Goal: Task Accomplishment & Management: Use online tool/utility

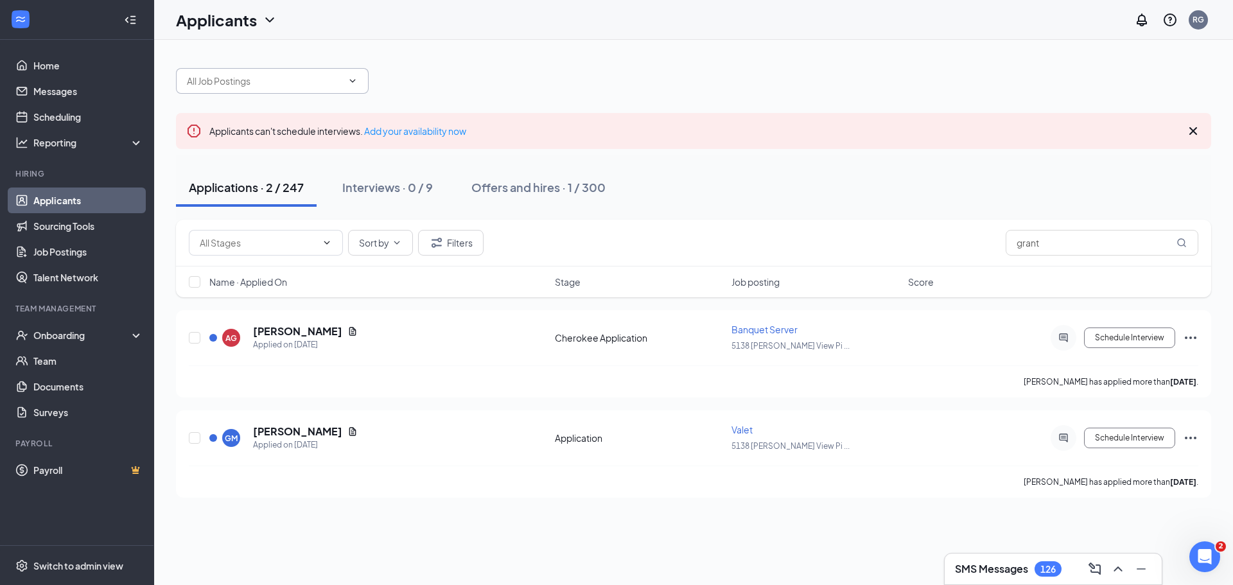
click at [352, 78] on icon "ChevronDown" at bounding box center [353, 81] width 10 height 10
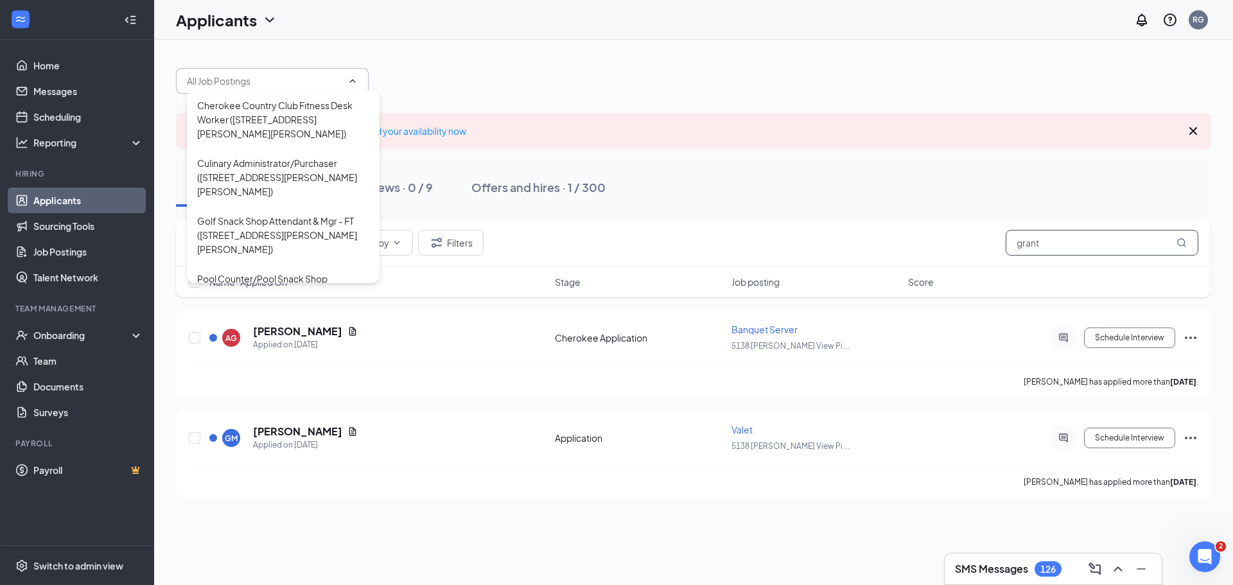
click at [1070, 249] on input "grant" at bounding box center [1102, 243] width 193 height 26
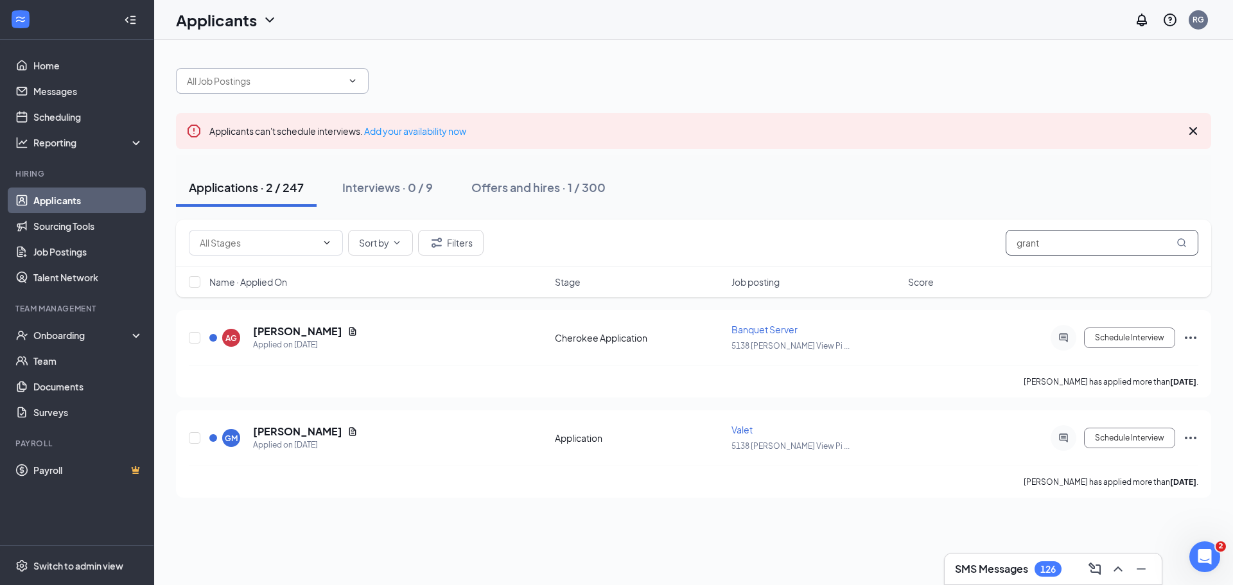
click at [1056, 247] on input "grant" at bounding box center [1102, 243] width 193 height 26
drag, startPoint x: 1056, startPoint y: 245, endPoint x: 940, endPoint y: 241, distance: 116.4
click at [940, 241] on div "Sort by Filters grant" at bounding box center [694, 243] width 1010 height 26
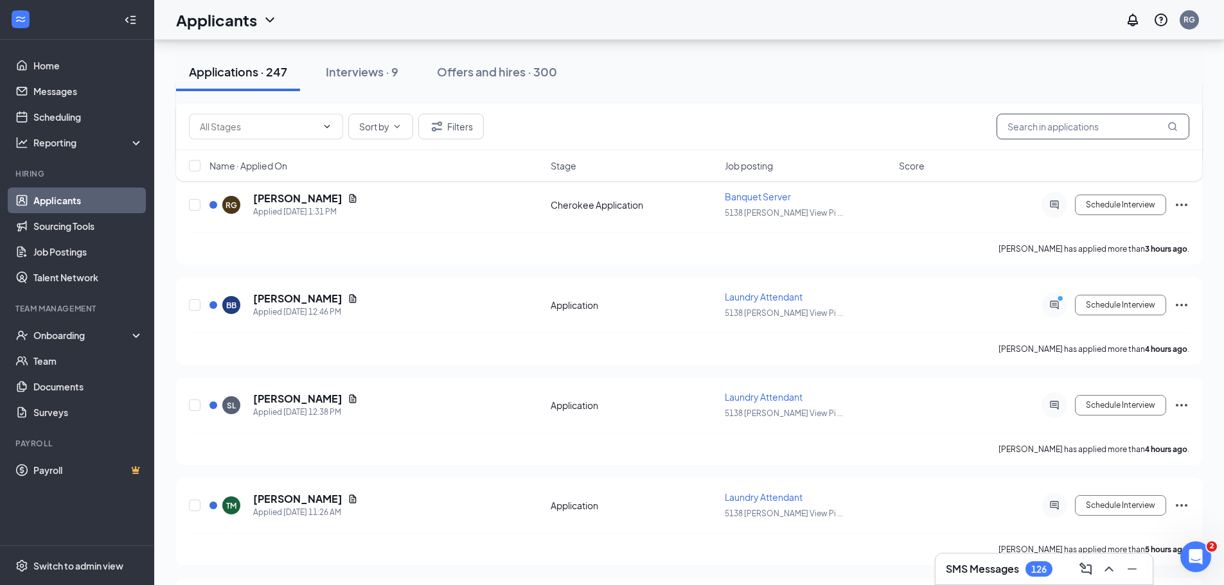
scroll to position [385, 0]
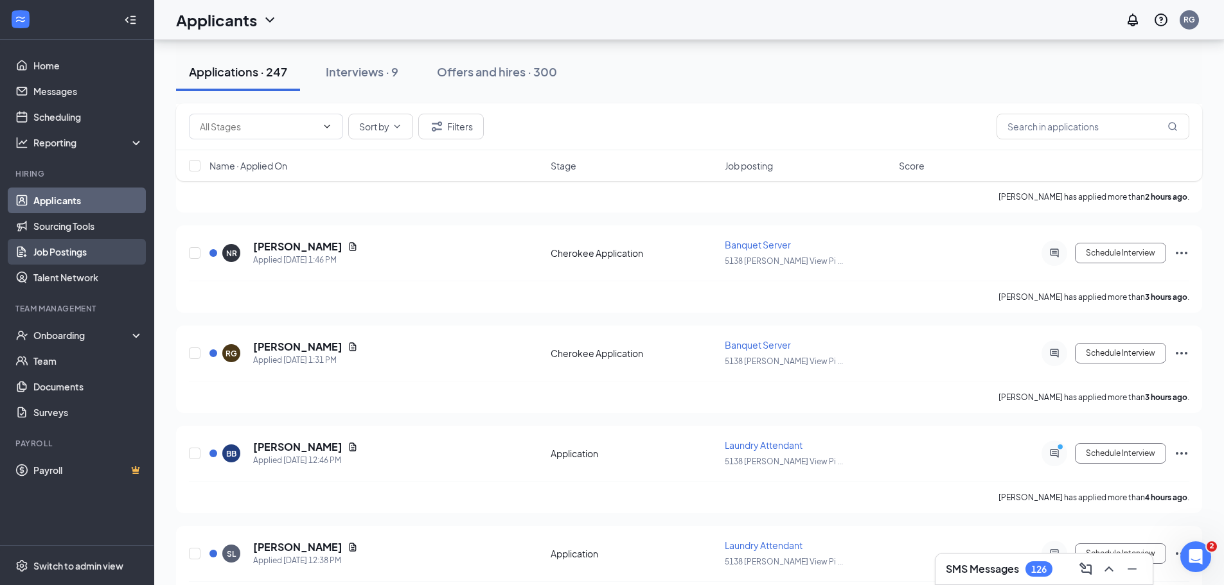
drag, startPoint x: 76, startPoint y: 253, endPoint x: 91, endPoint y: 249, distance: 14.8
click at [76, 253] on link "Job Postings" at bounding box center [88, 252] width 110 height 26
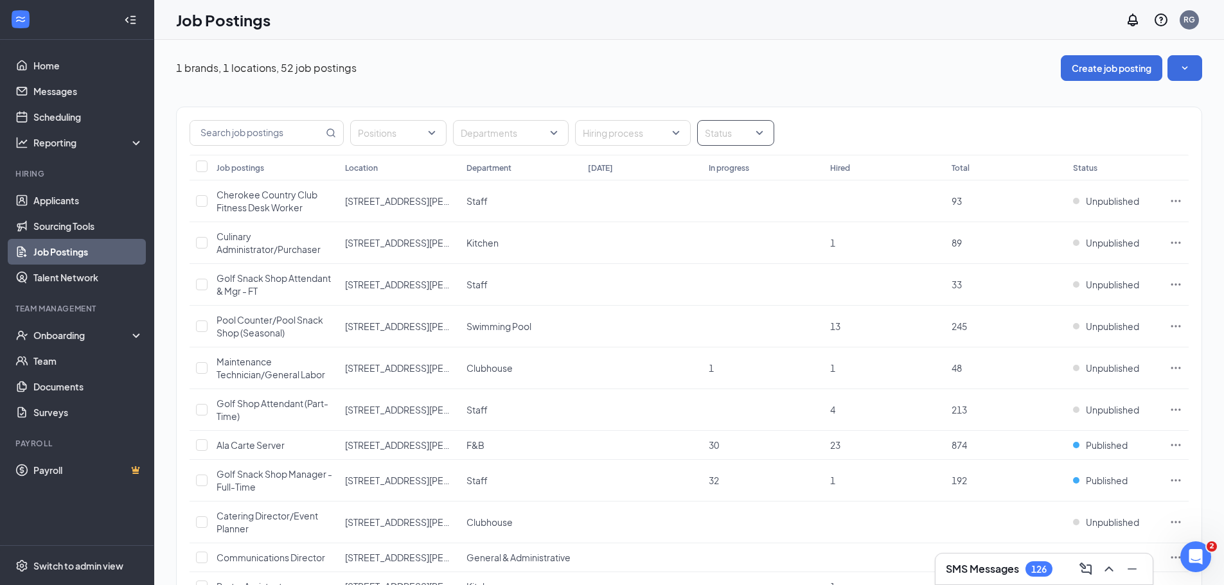
click at [759, 132] on div "Status" at bounding box center [735, 133] width 77 height 26
click at [710, 195] on div at bounding box center [713, 198] width 12 height 12
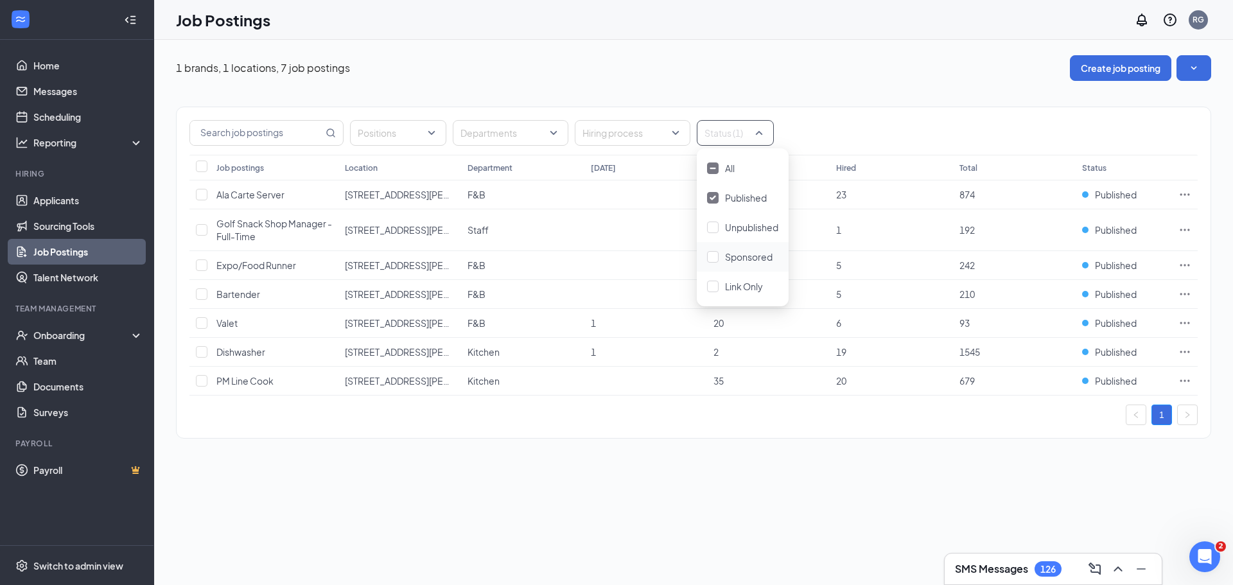
click at [712, 257] on div at bounding box center [713, 257] width 12 height 12
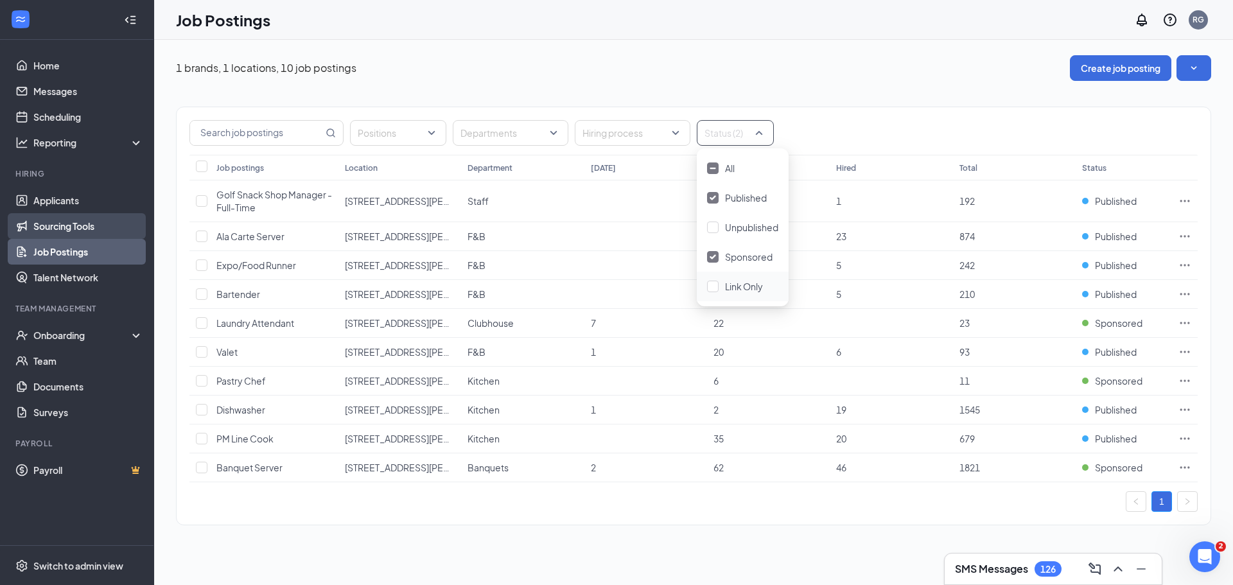
click at [72, 227] on link "Sourcing Tools" at bounding box center [88, 226] width 110 height 26
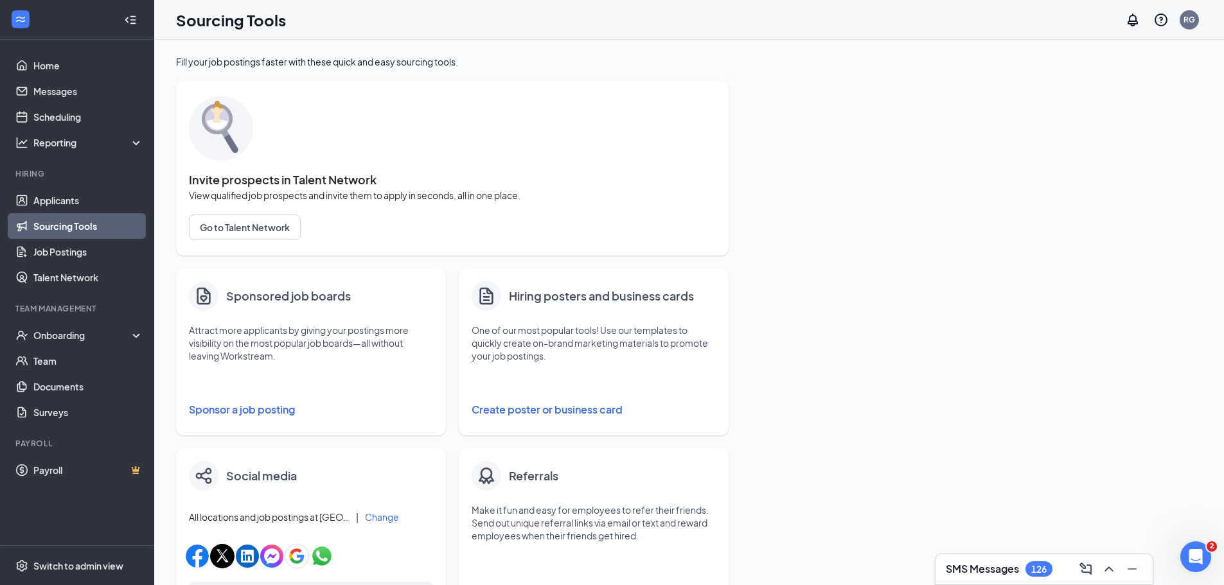
click at [265, 407] on button "Sponsor a job posting" at bounding box center [311, 410] width 244 height 26
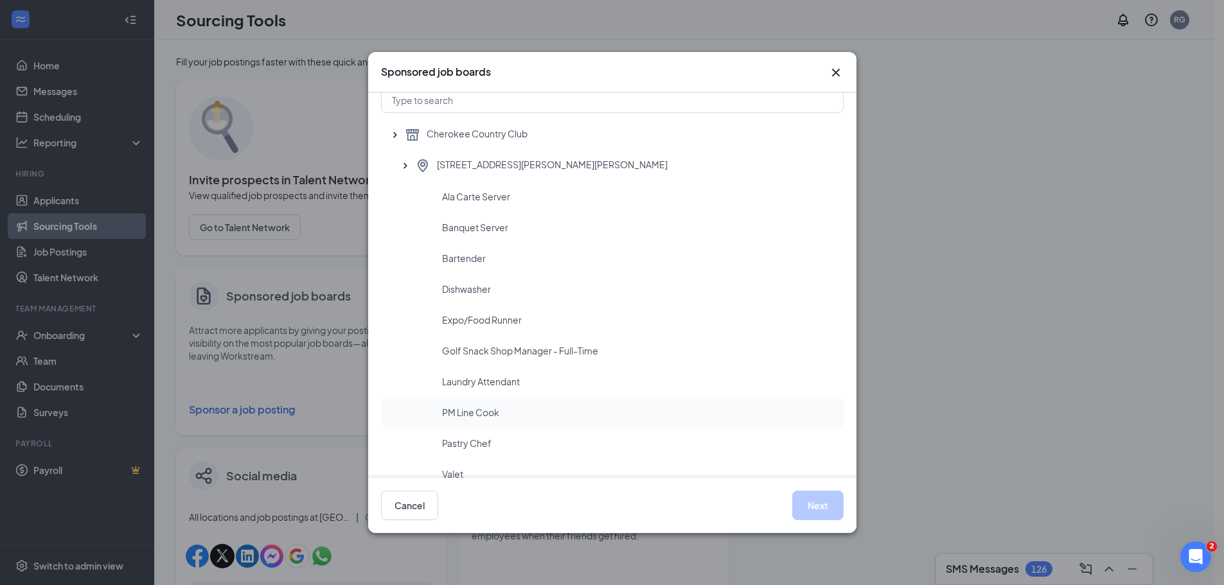
scroll to position [64, 0]
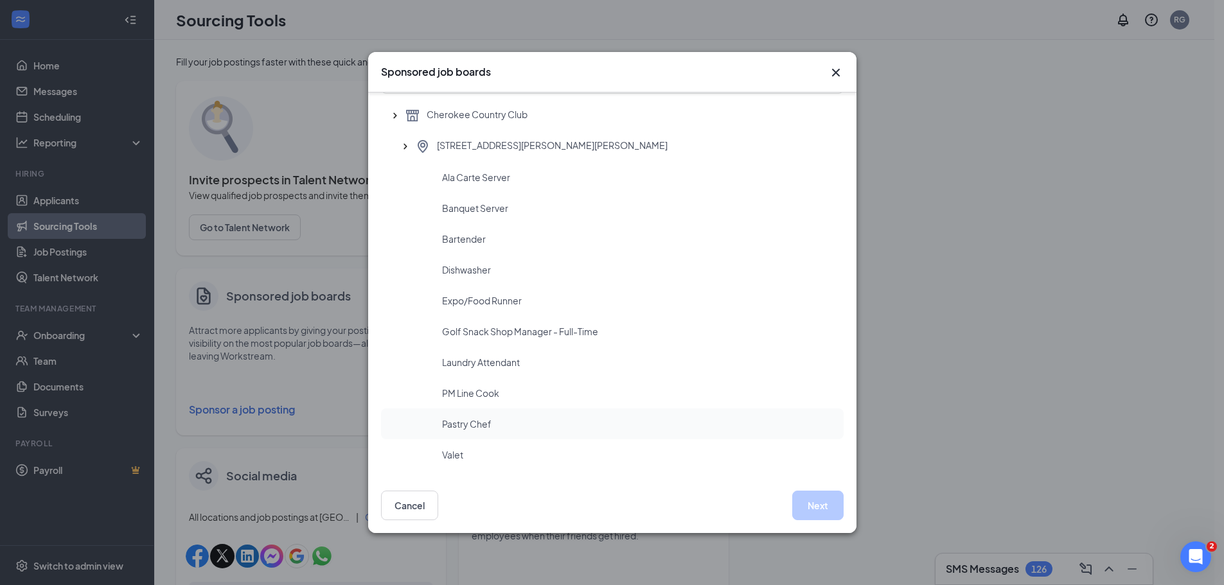
click at [506, 425] on div "Pastry Chef" at bounding box center [637, 424] width 391 height 13
click at [830, 503] on button "Next" at bounding box center [817, 506] width 51 height 30
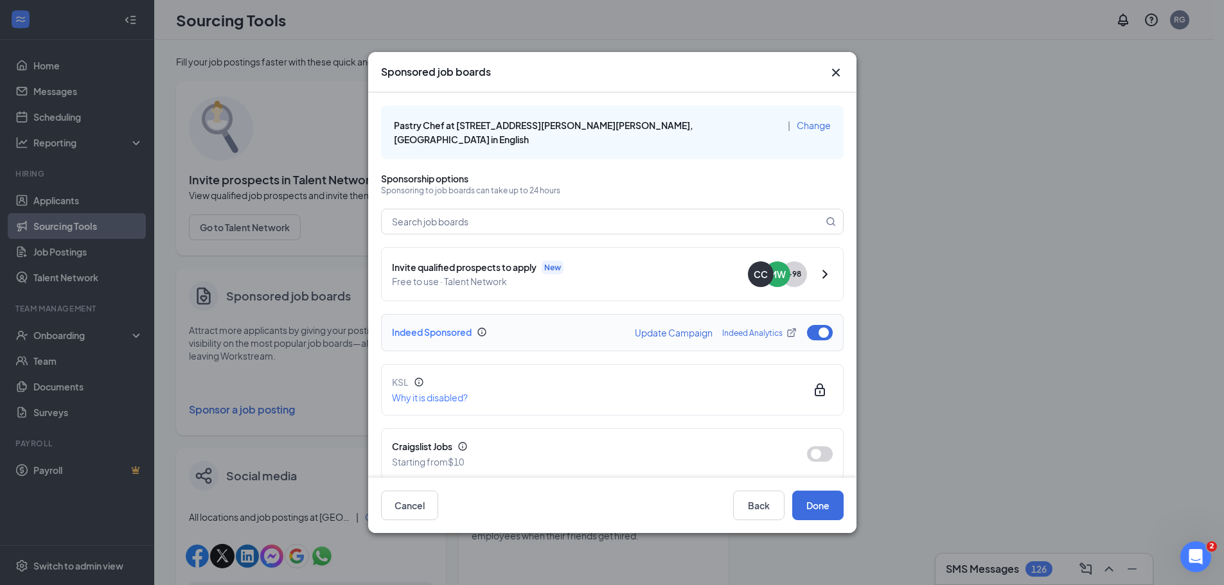
click at [665, 328] on button "Update Campaign" at bounding box center [674, 332] width 78 height 9
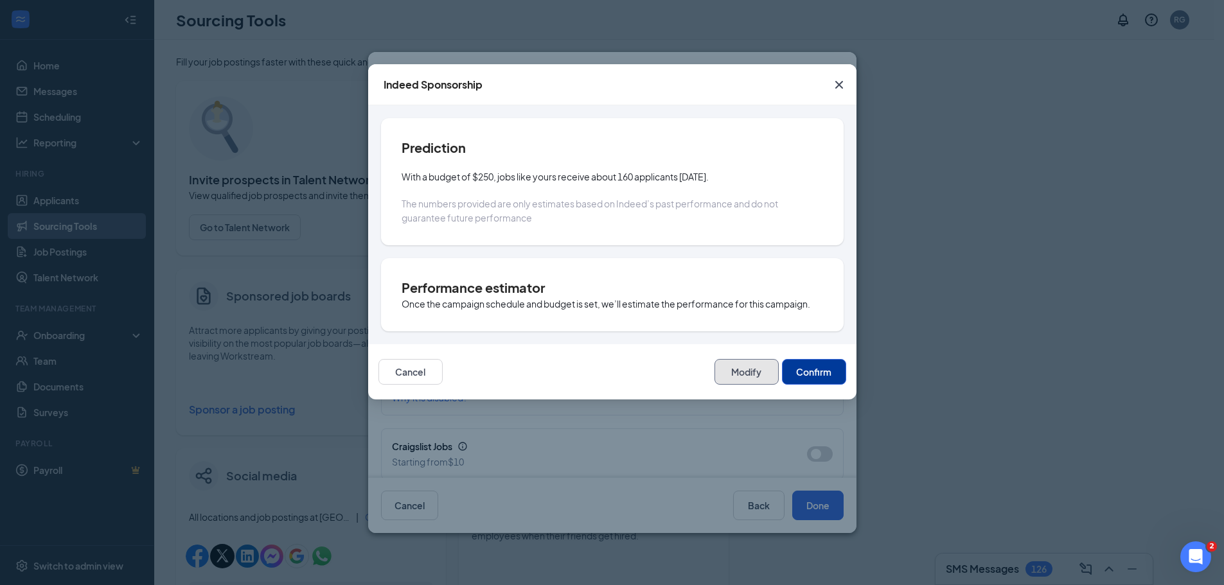
click at [750, 373] on button "Modify" at bounding box center [746, 372] width 64 height 26
type input "[DATE]"
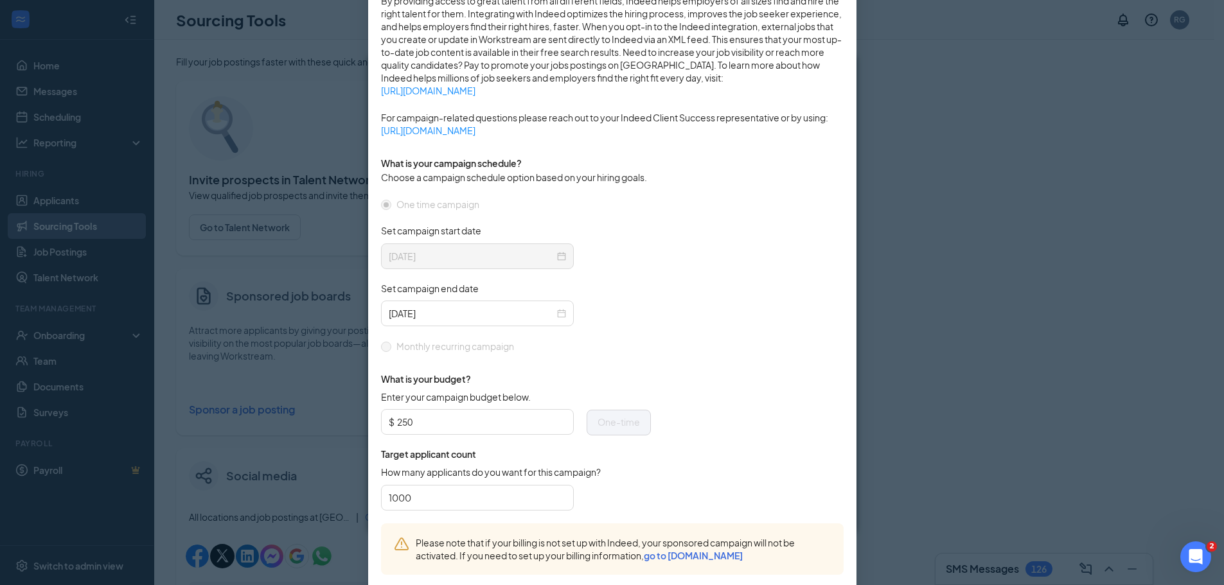
scroll to position [314, 0]
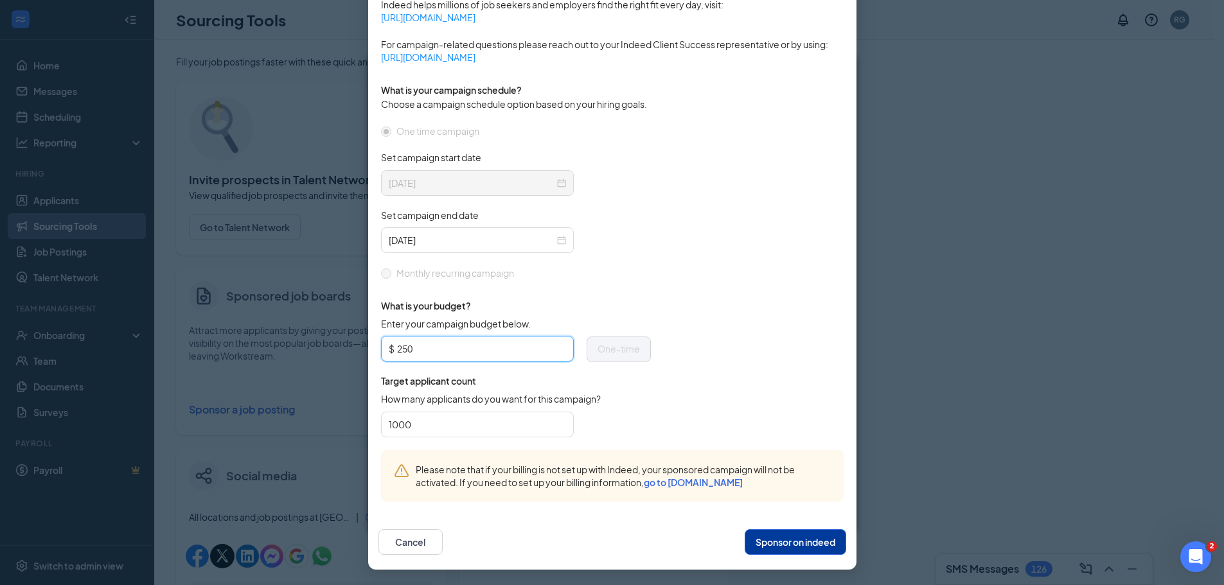
drag, startPoint x: 446, startPoint y: 356, endPoint x: 324, endPoint y: 356, distance: 122.1
click at [324, 356] on div "Publish to Indeed Sponsorship Sponsoring under account: Cherokee Country Club |…" at bounding box center [612, 292] width 1224 height 585
type input "500.00"
click at [778, 539] on button "Sponsor on indeed" at bounding box center [796, 542] width 102 height 26
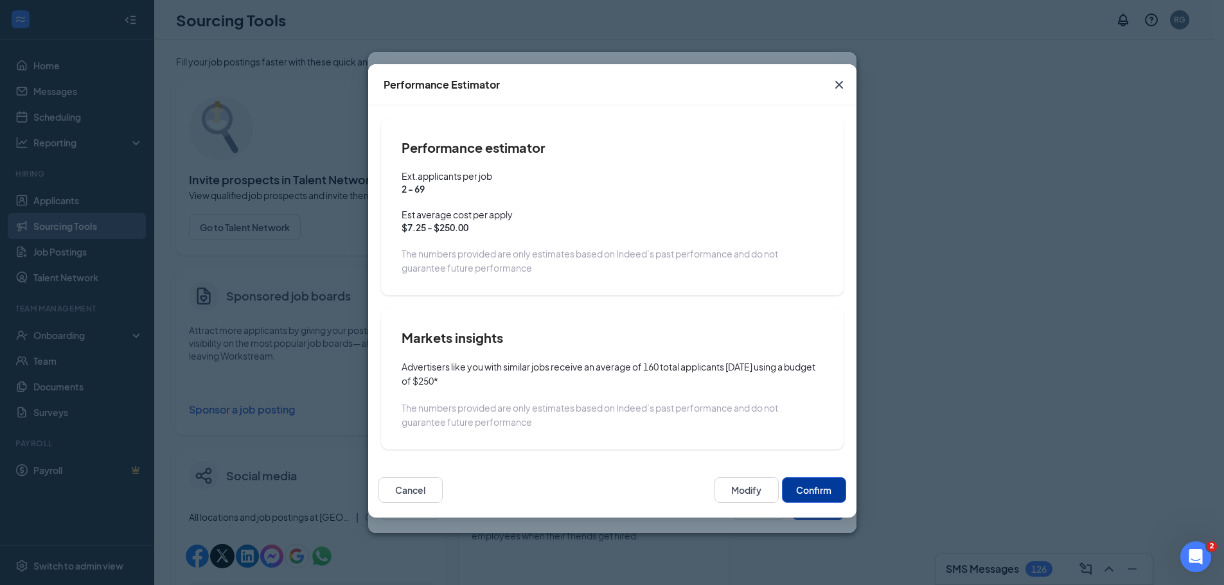
click at [808, 503] on div "Cancel Modify Confirm" at bounding box center [612, 490] width 488 height 55
click at [806, 491] on button "Confirm" at bounding box center [814, 490] width 64 height 26
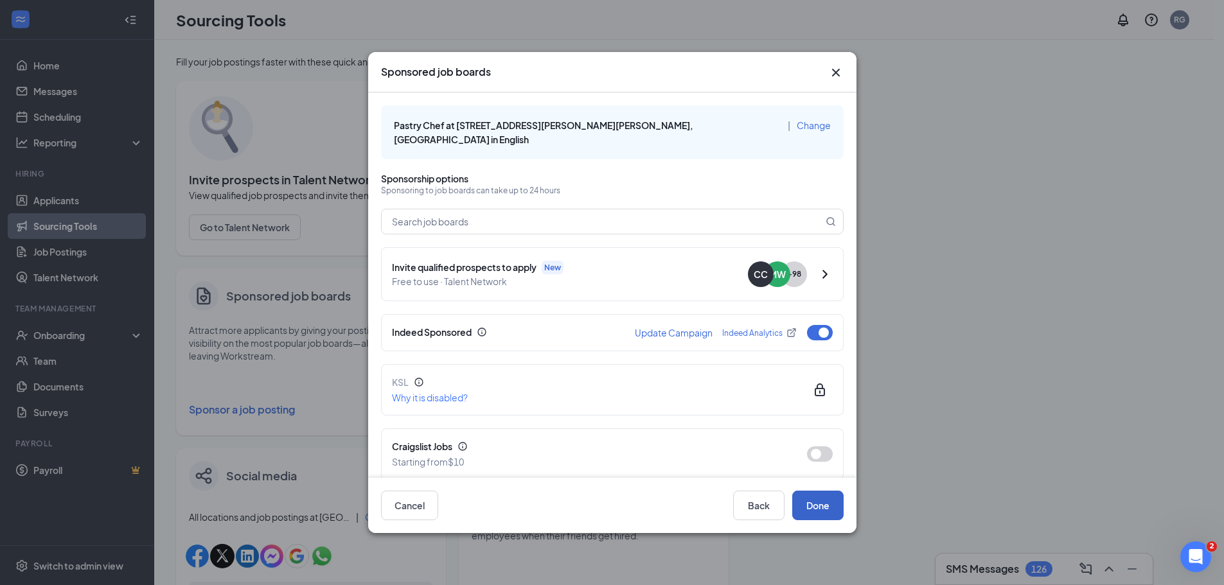
click at [817, 506] on button "Done" at bounding box center [817, 506] width 51 height 30
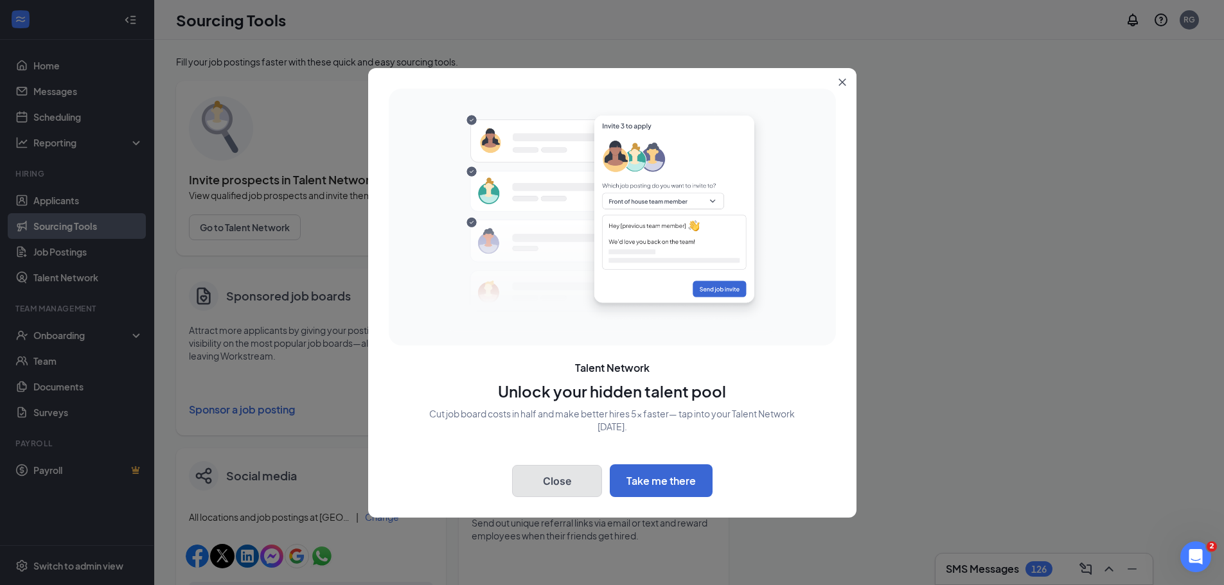
click at [568, 484] on button "Close" at bounding box center [557, 481] width 90 height 32
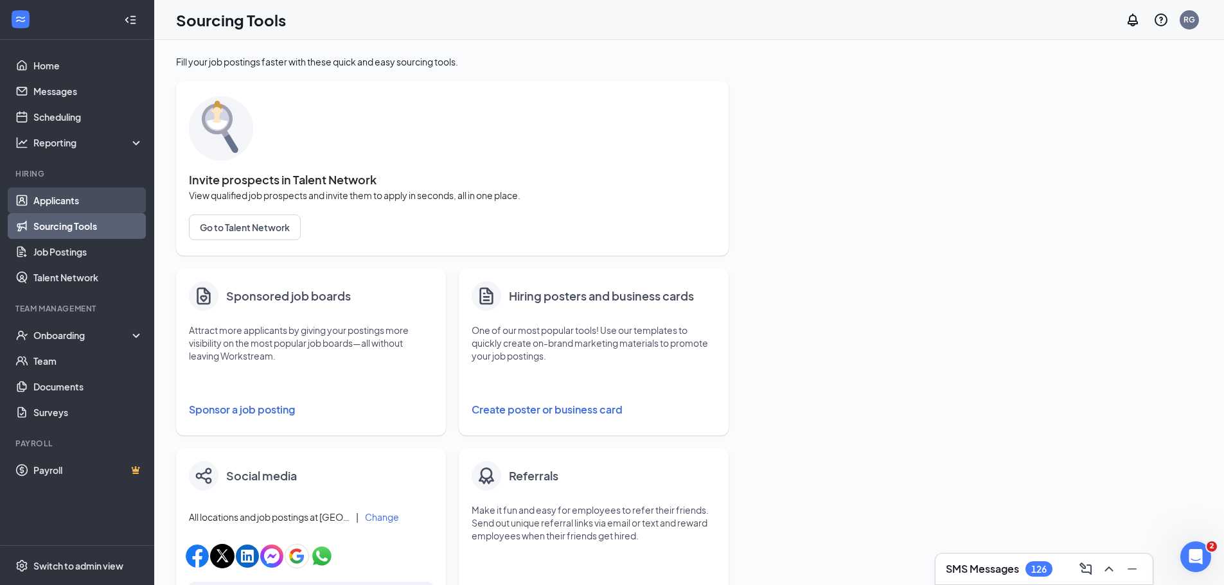
click at [55, 199] on link "Applicants" at bounding box center [88, 201] width 110 height 26
